Goal: Find specific page/section: Find specific page/section

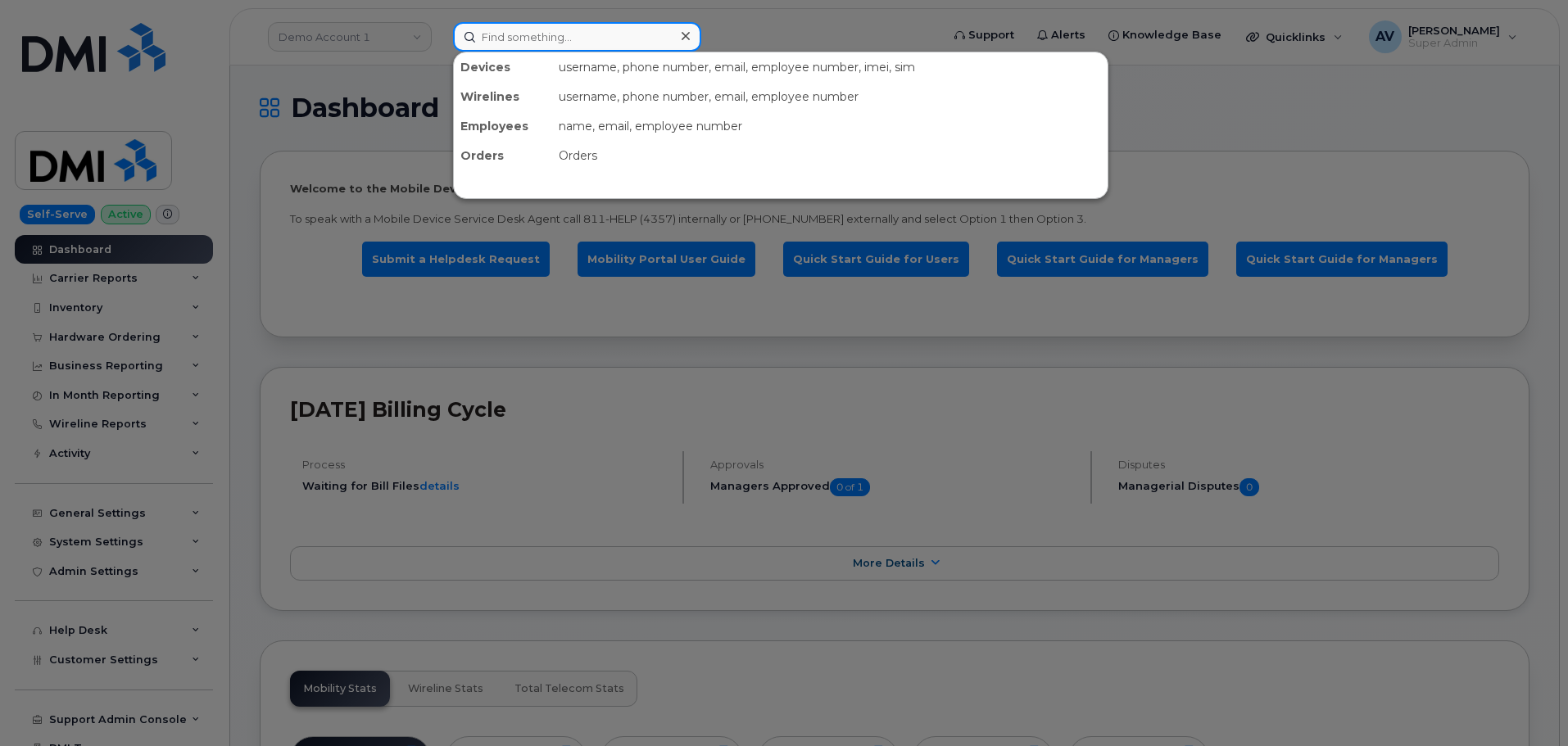
click at [598, 39] on input at bounding box center [577, 36] width 248 height 29
paste input "201) 317-6371"
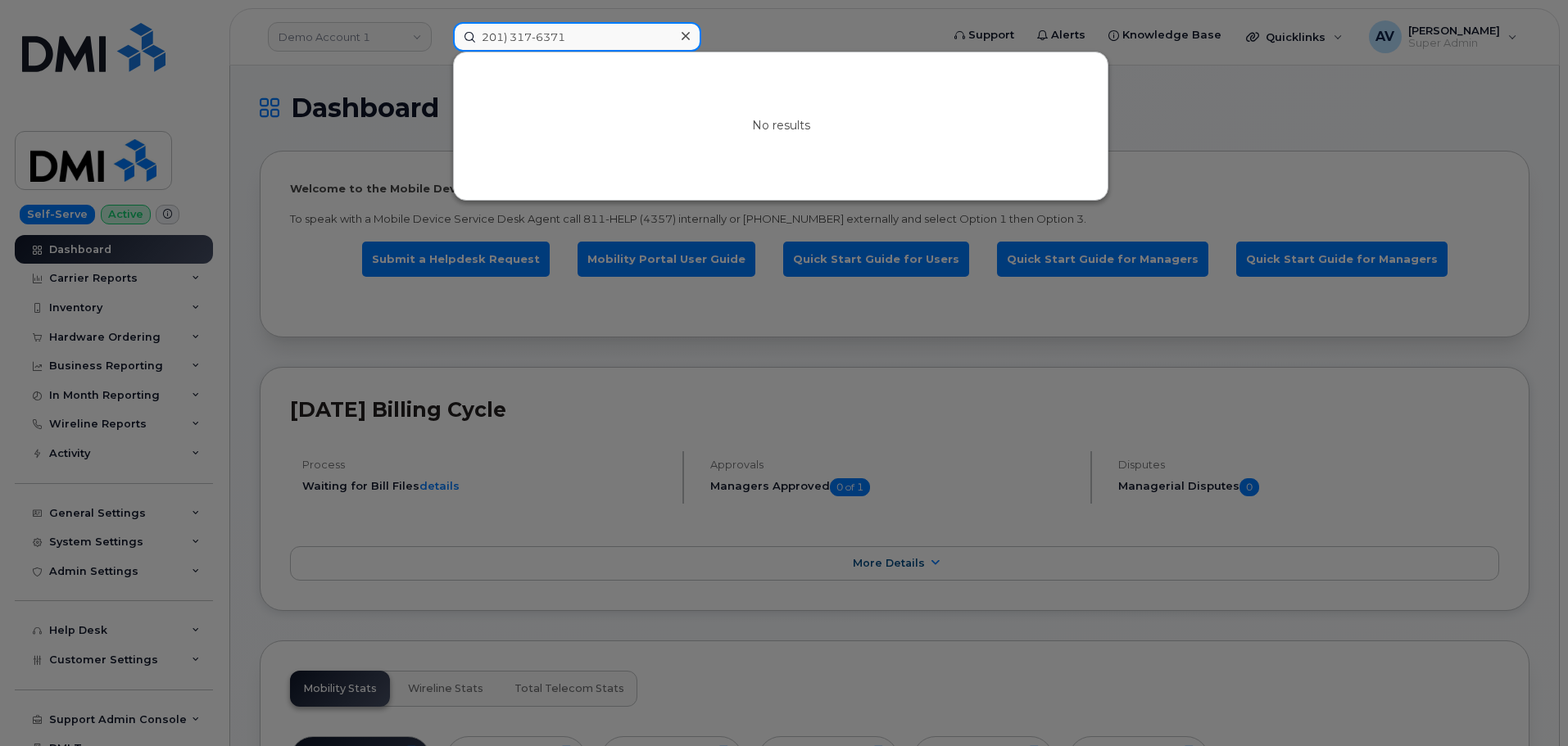
click at [509, 31] on input "201) 317-6371" at bounding box center [577, 36] width 248 height 29
drag, startPoint x: 582, startPoint y: 40, endPoint x: 470, endPoint y: 42, distance: 112.0
click at [470, 42] on input "[PHONE_NUMBER]" at bounding box center [577, 36] width 248 height 29
paste input "5777026020"
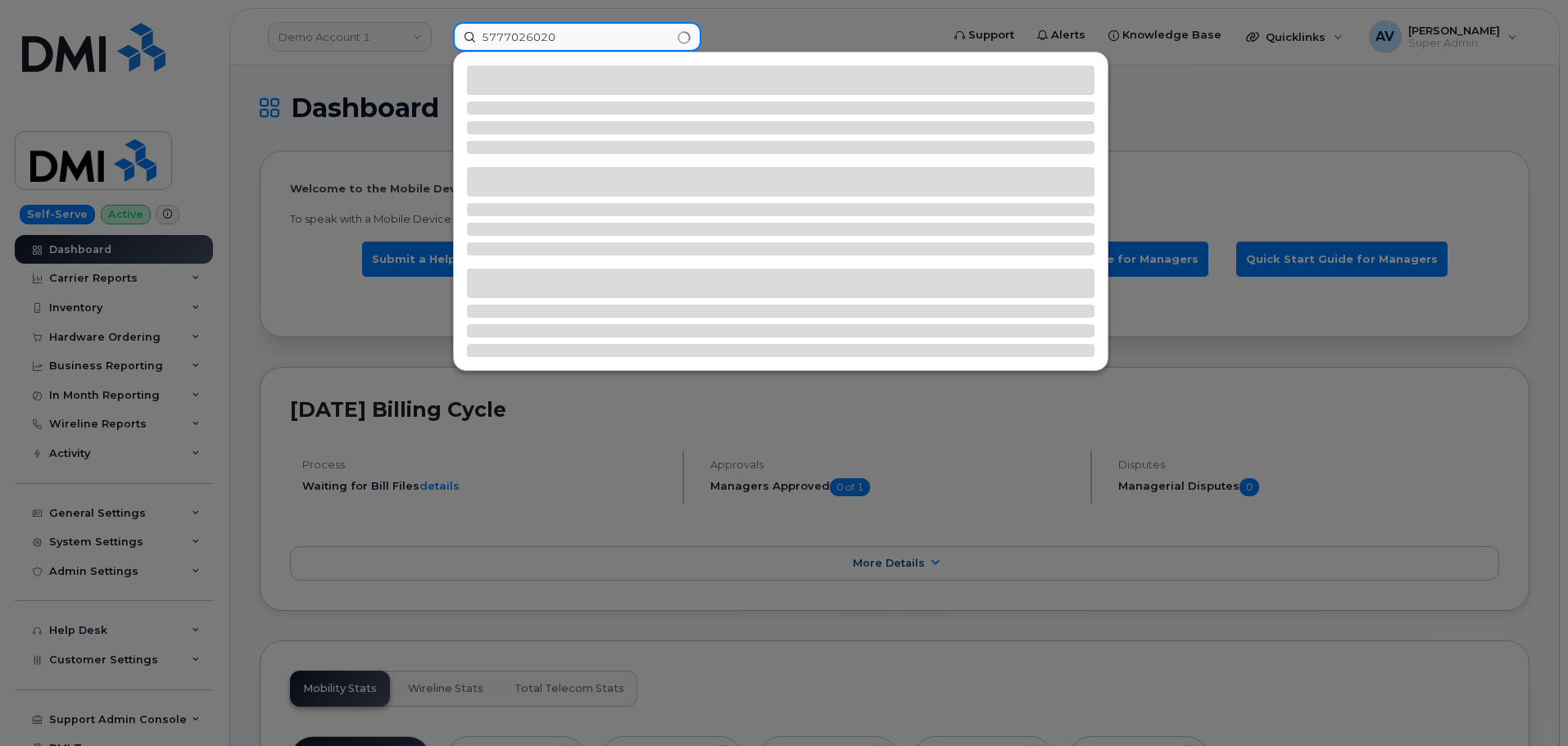
type input "5777026020"
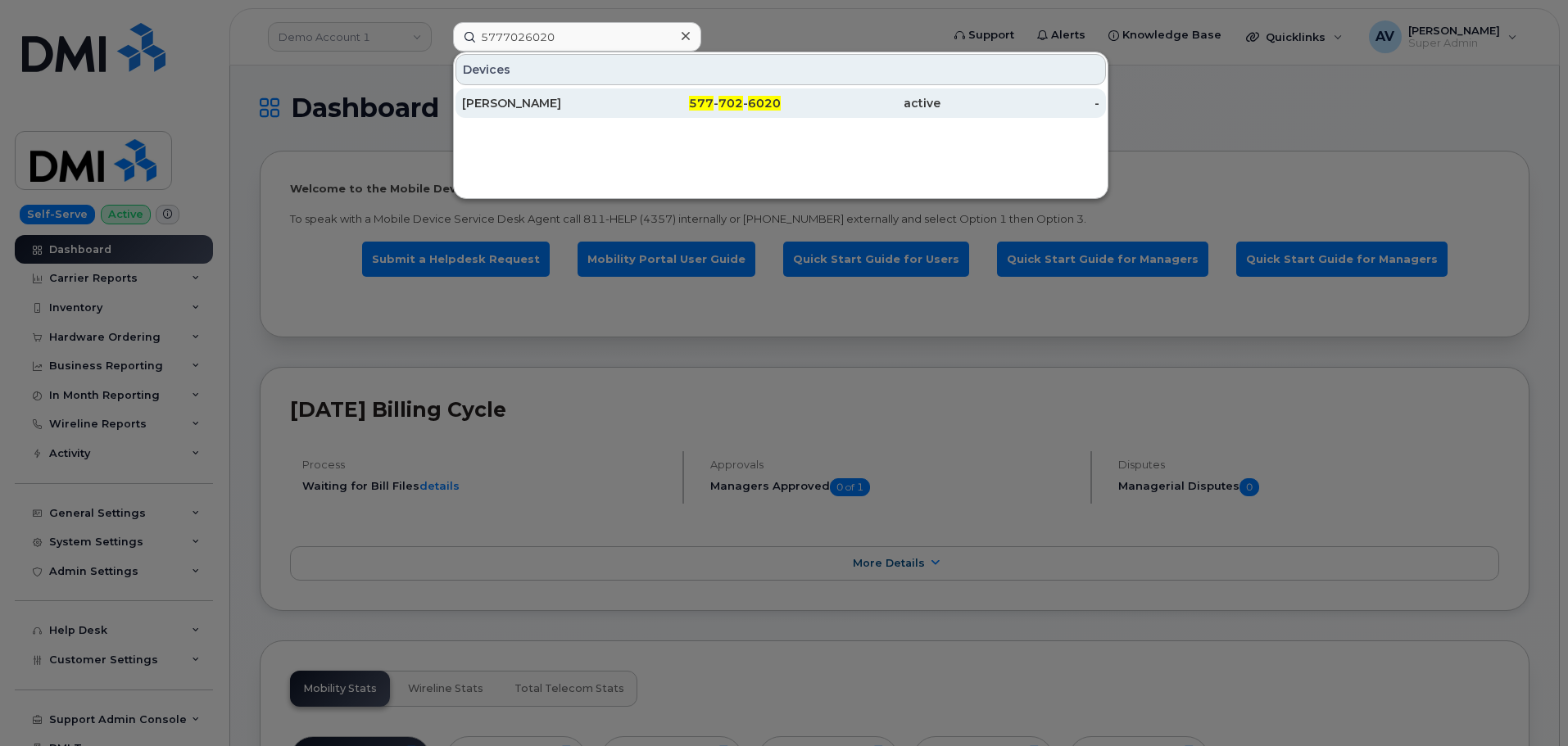
click at [612, 103] on div "[PERSON_NAME]" at bounding box center [542, 103] width 160 height 16
